Goal: Navigation & Orientation: Understand site structure

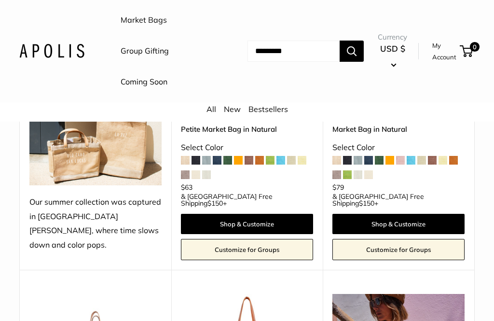
scroll to position [266, 0]
